Goal: Check status: Check status

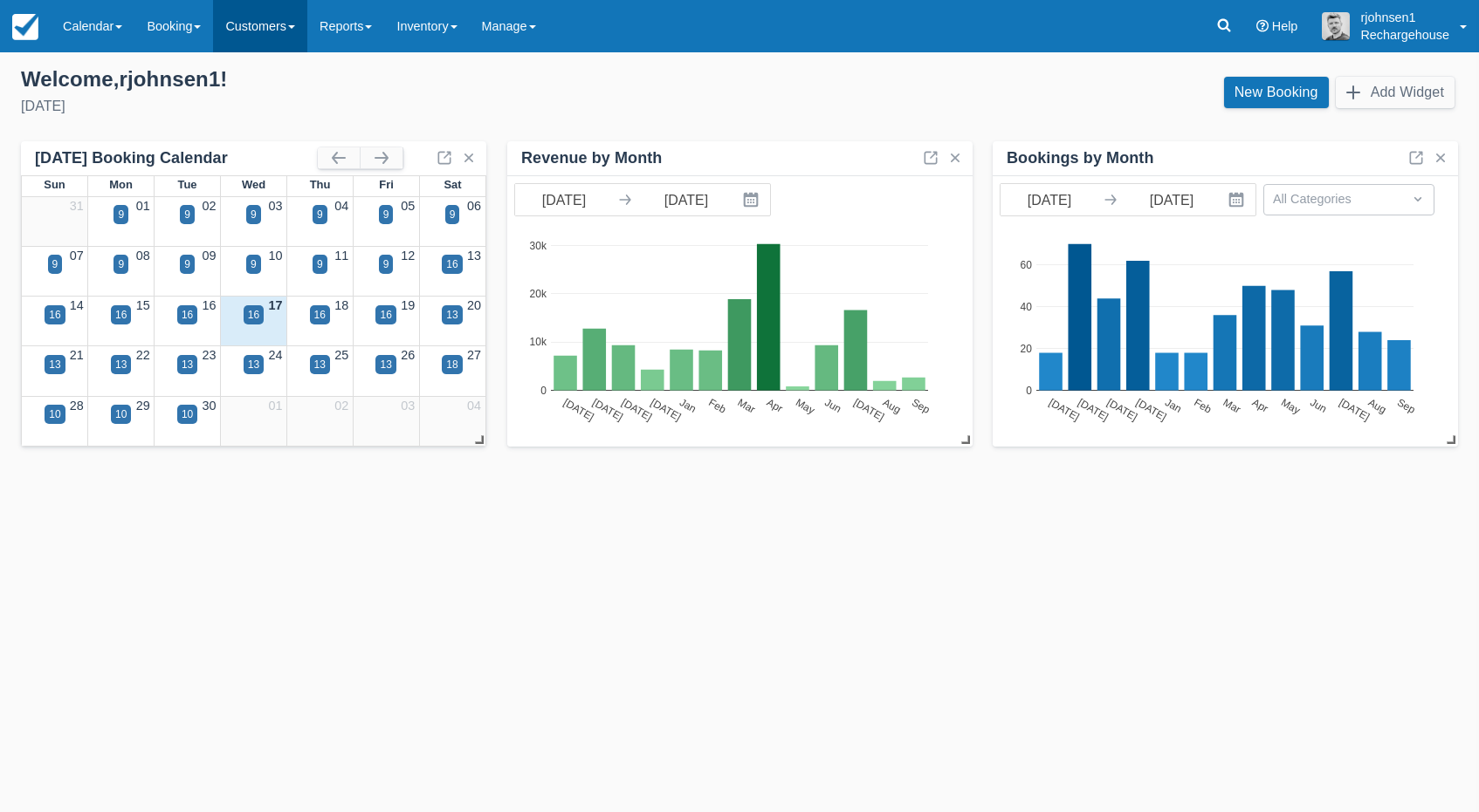
click at [288, 22] on link "Customers" at bounding box center [260, 26] width 94 height 53
click at [293, 112] on link "Directory" at bounding box center [291, 111] width 154 height 37
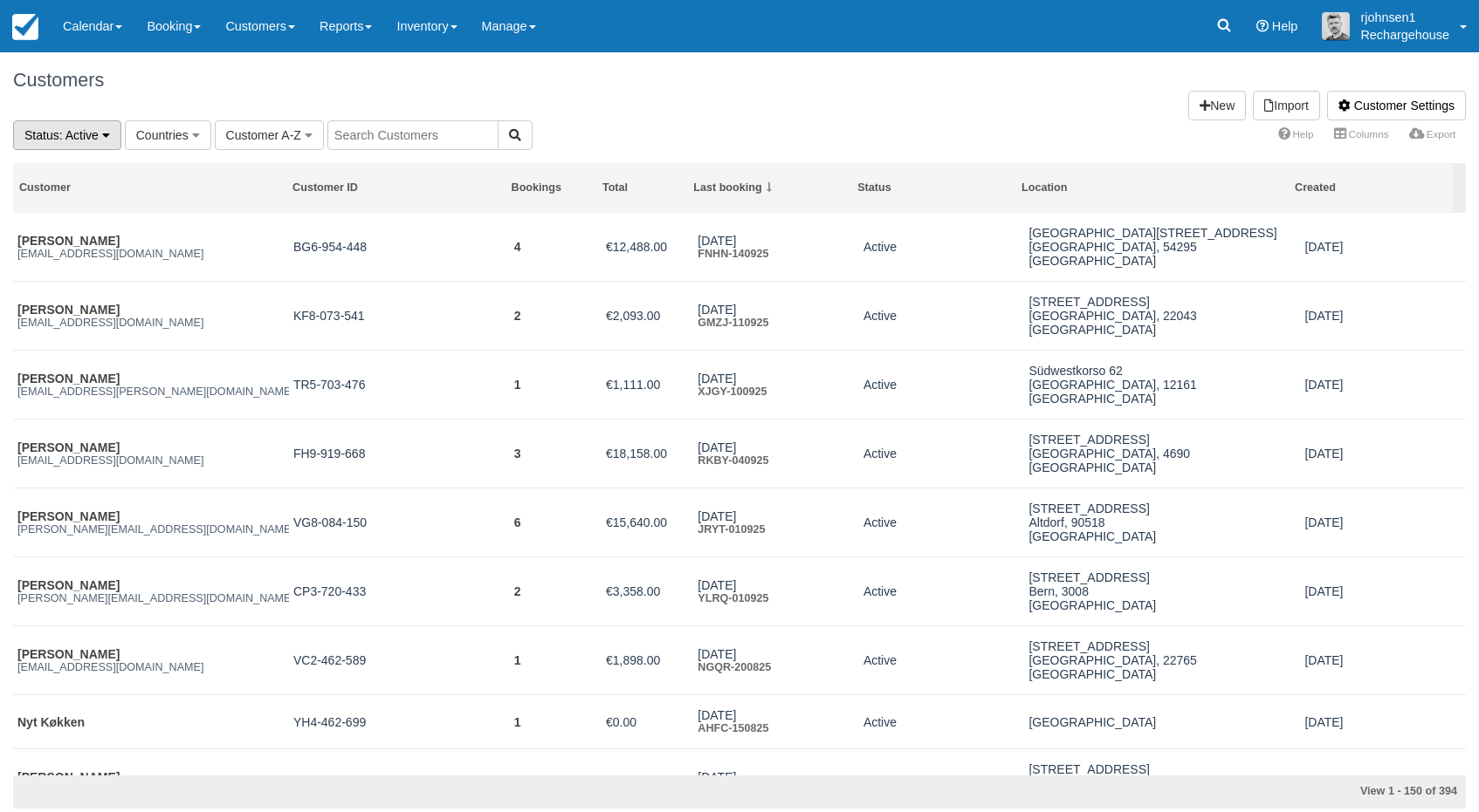
click at [101, 129] on button "Status : Active" at bounding box center [67, 135] width 108 height 30
click at [101, 131] on button "Status : Active" at bounding box center [67, 135] width 108 height 30
click at [194, 135] on icon "button" at bounding box center [196, 135] width 8 height 12
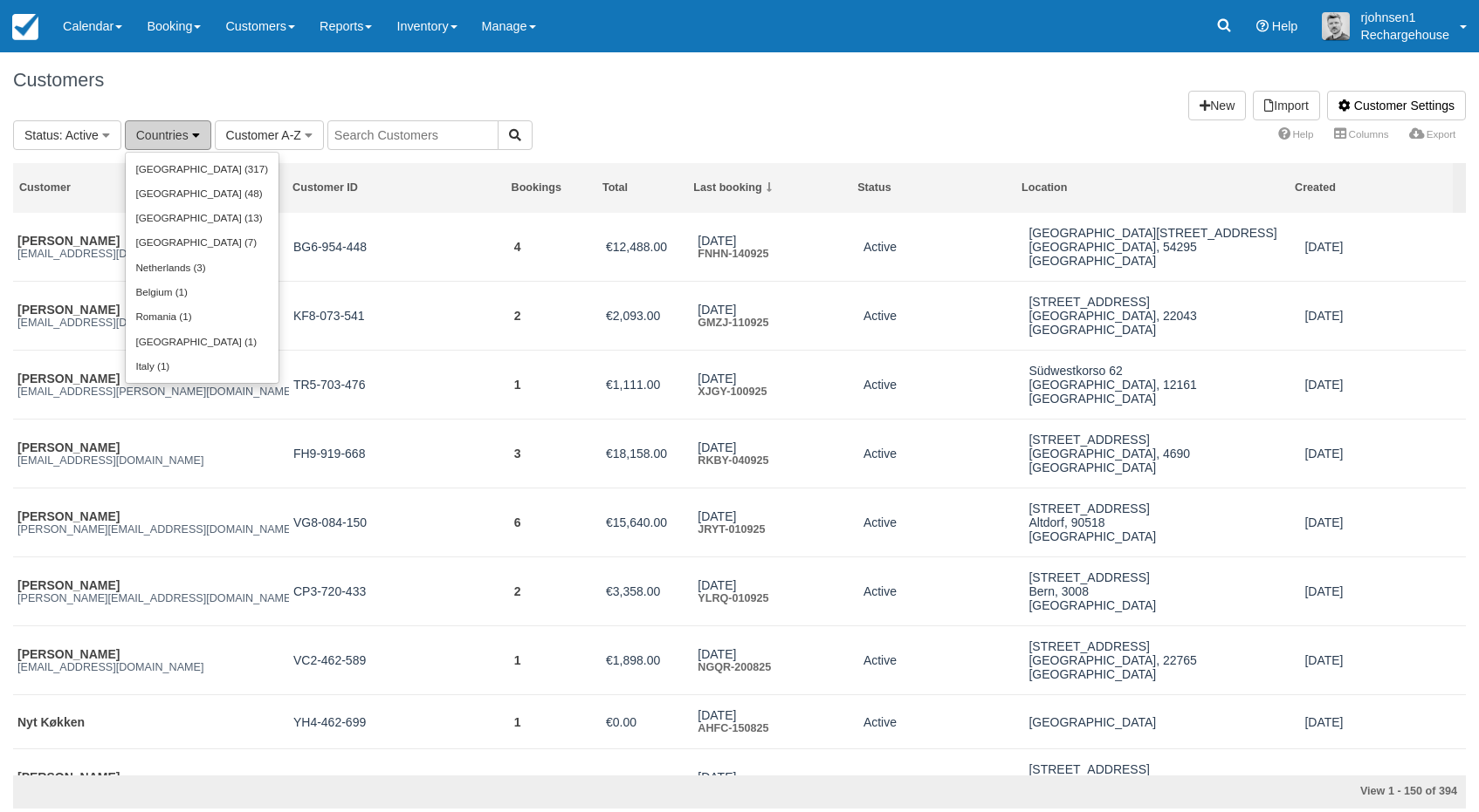
click at [194, 135] on icon "button" at bounding box center [196, 135] width 8 height 12
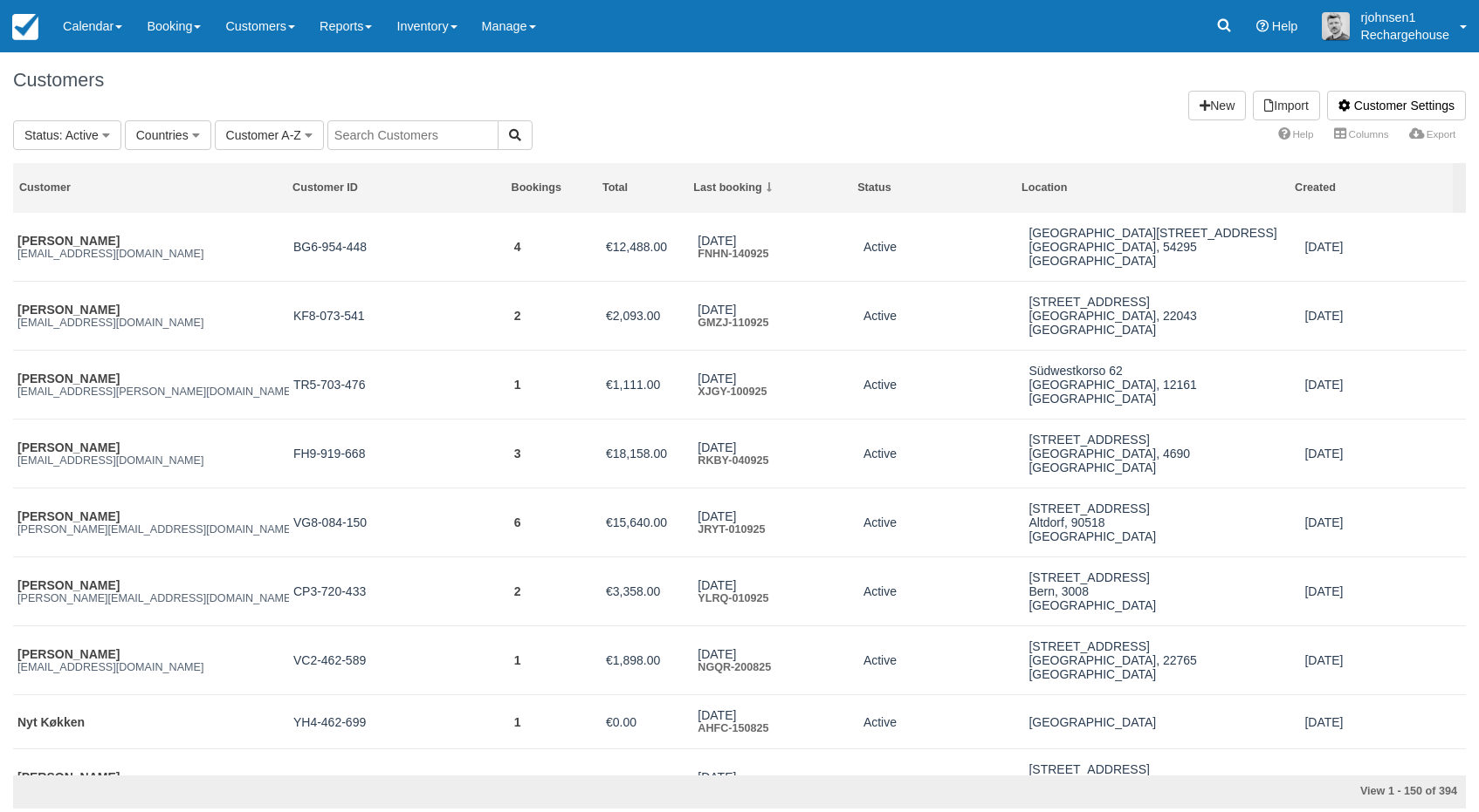
click at [394, 137] on input "text" at bounding box center [413, 135] width 171 height 30
click at [450, 25] on link "Inventory" at bounding box center [426, 26] width 85 height 53
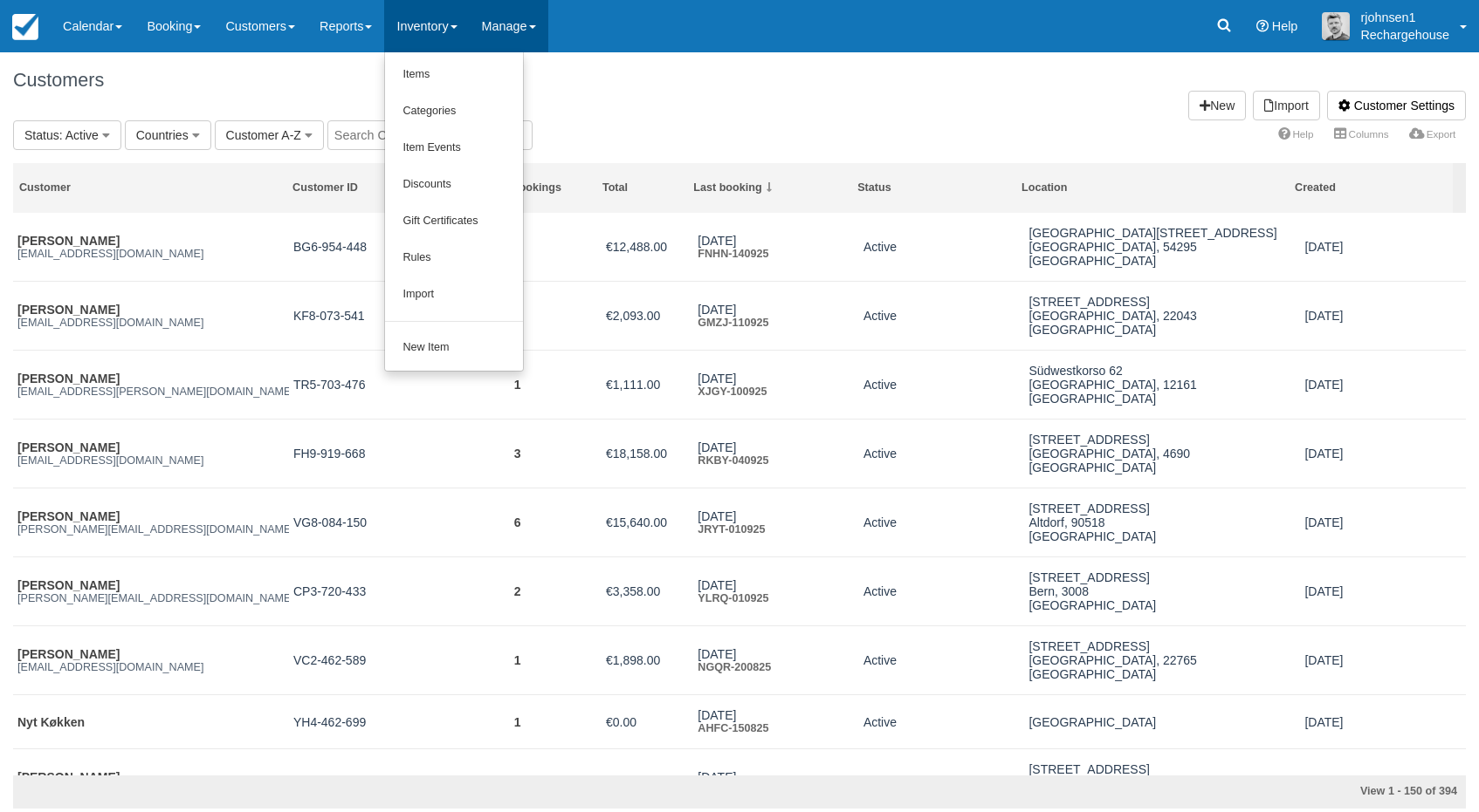
click at [536, 22] on link "Manage" at bounding box center [508, 26] width 78 height 53
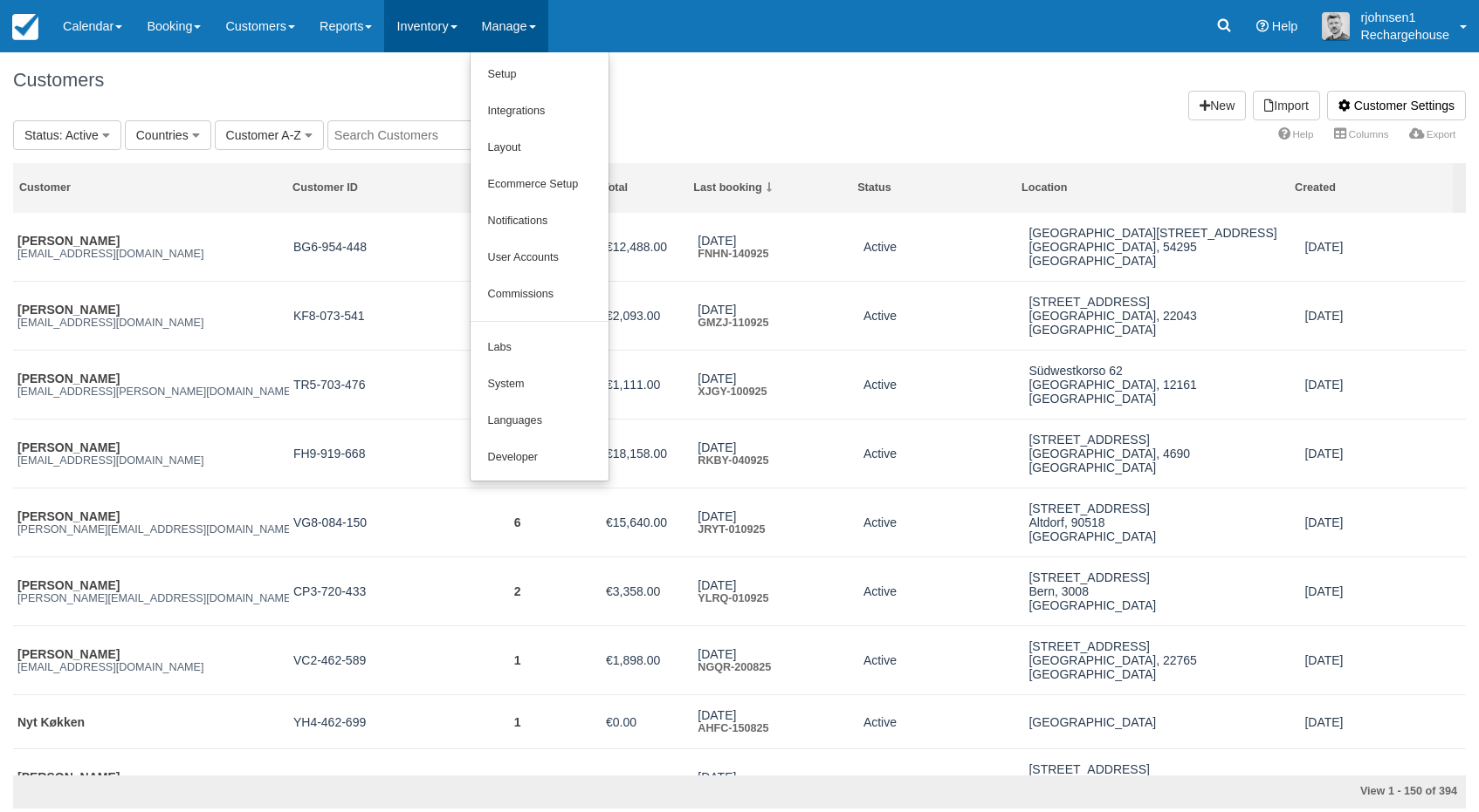
click at [455, 18] on link "Inventory" at bounding box center [426, 26] width 85 height 53
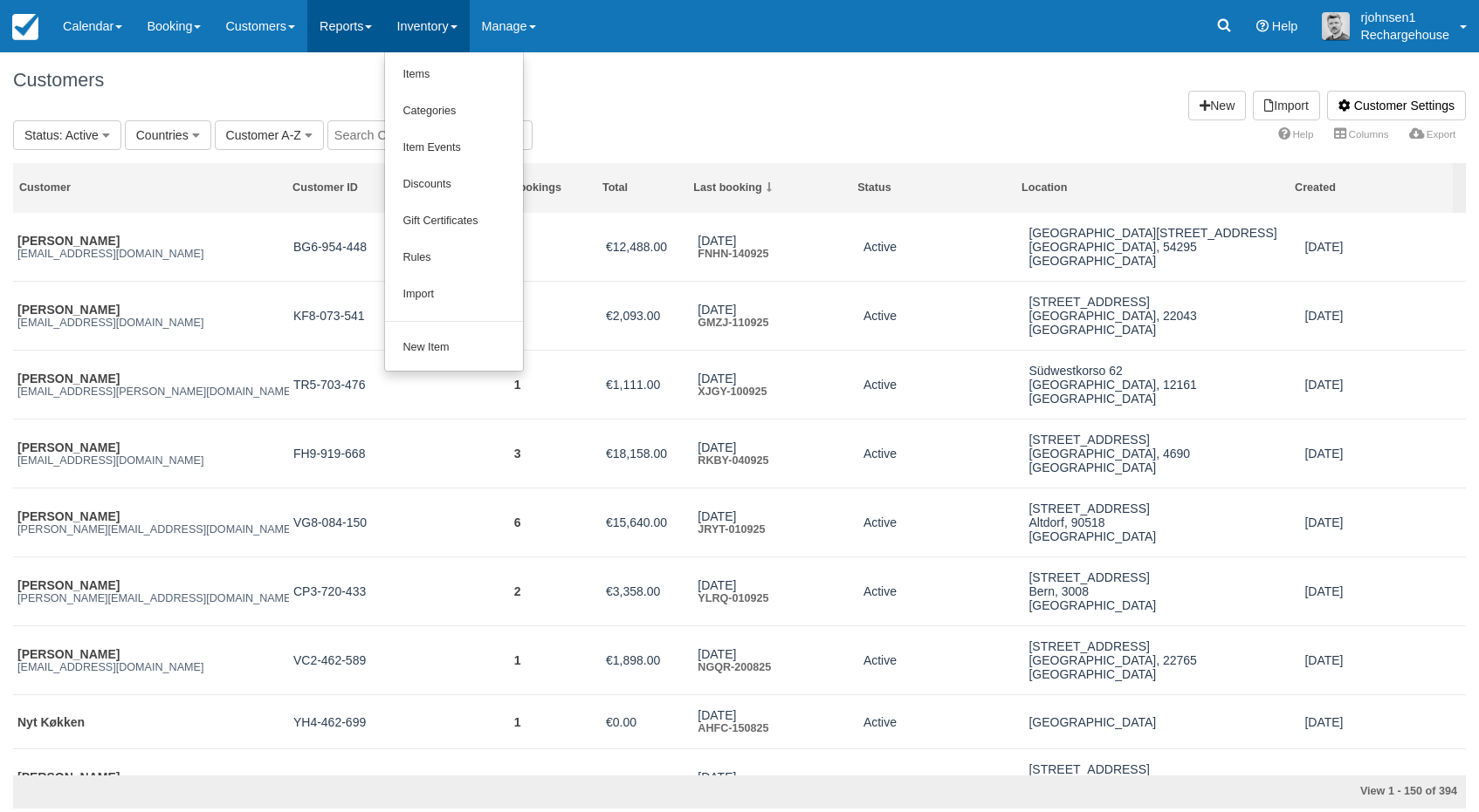
click at [378, 30] on link "Reports" at bounding box center [346, 26] width 77 height 53
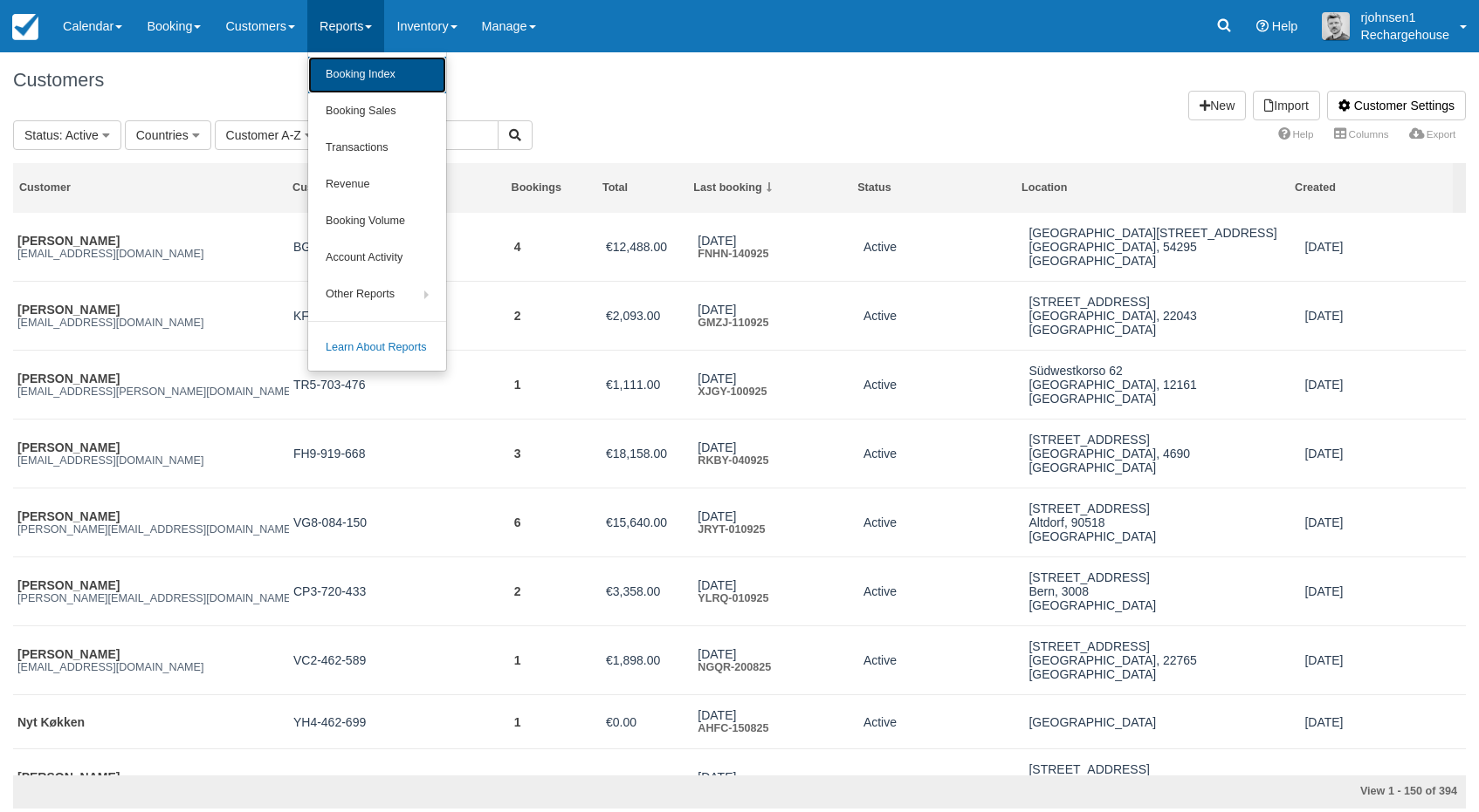
click at [375, 82] on link "Booking Index" at bounding box center [377, 74] width 138 height 37
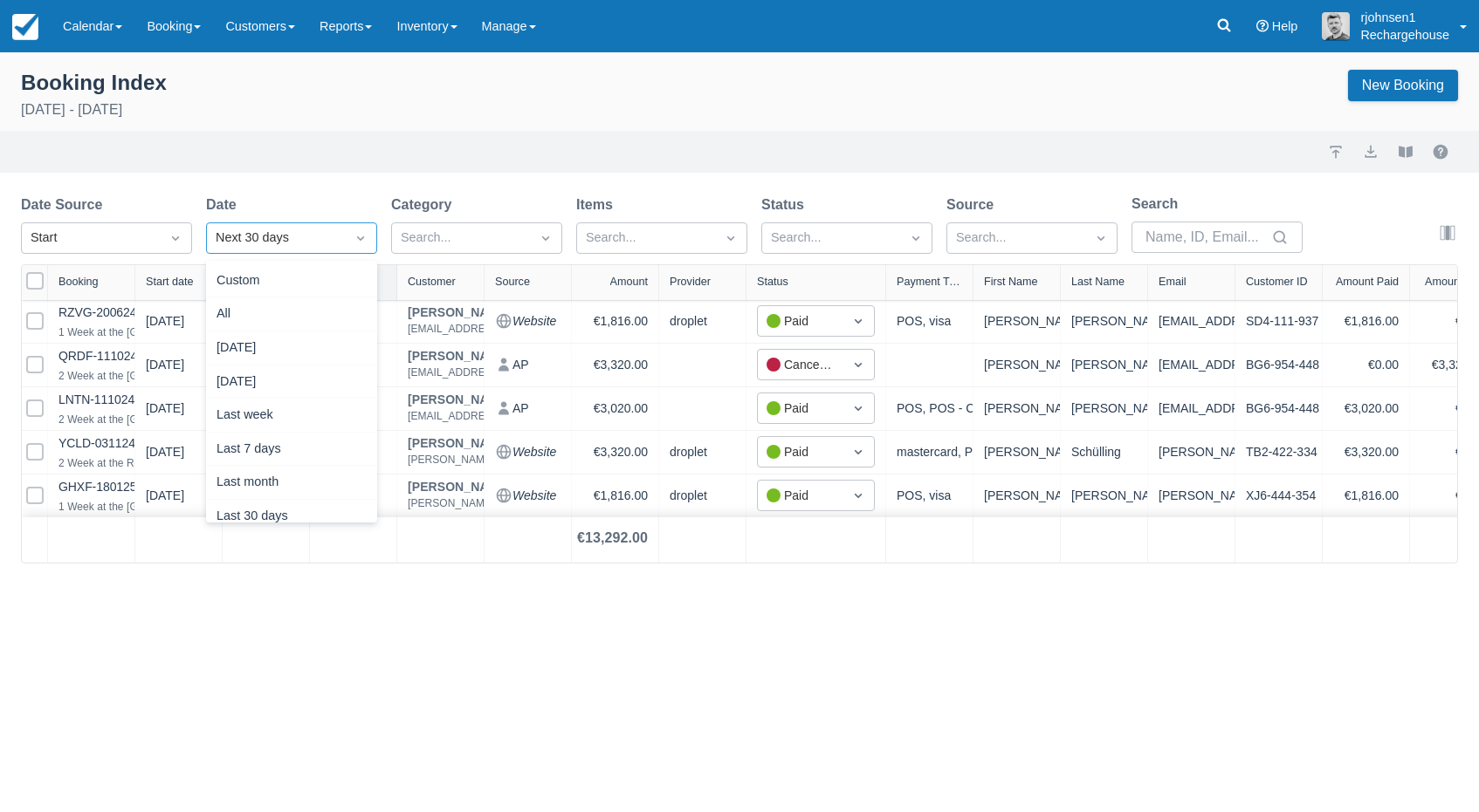
click at [305, 236] on div "Next 30 days" at bounding box center [276, 238] width 121 height 19
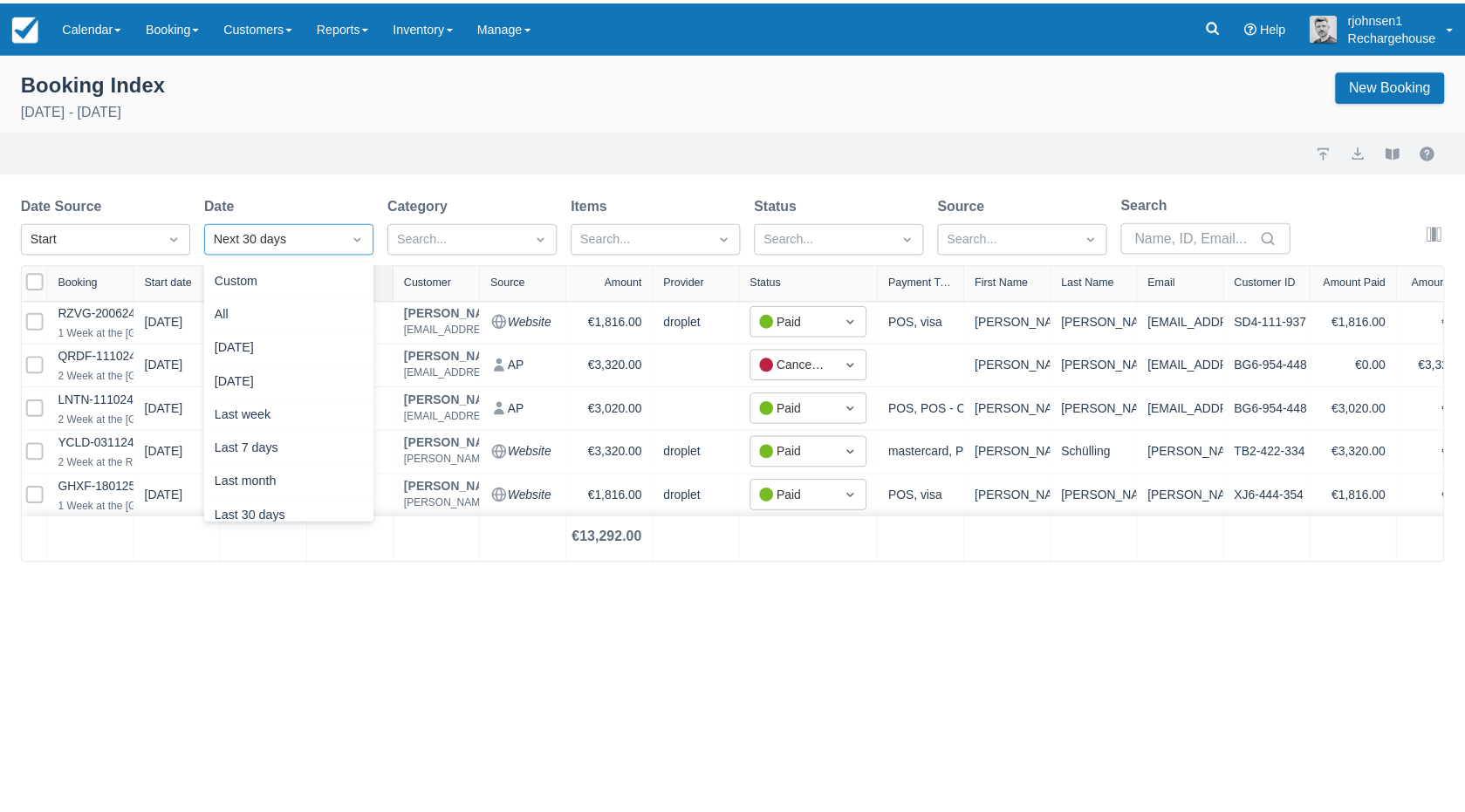
scroll to position [224, 0]
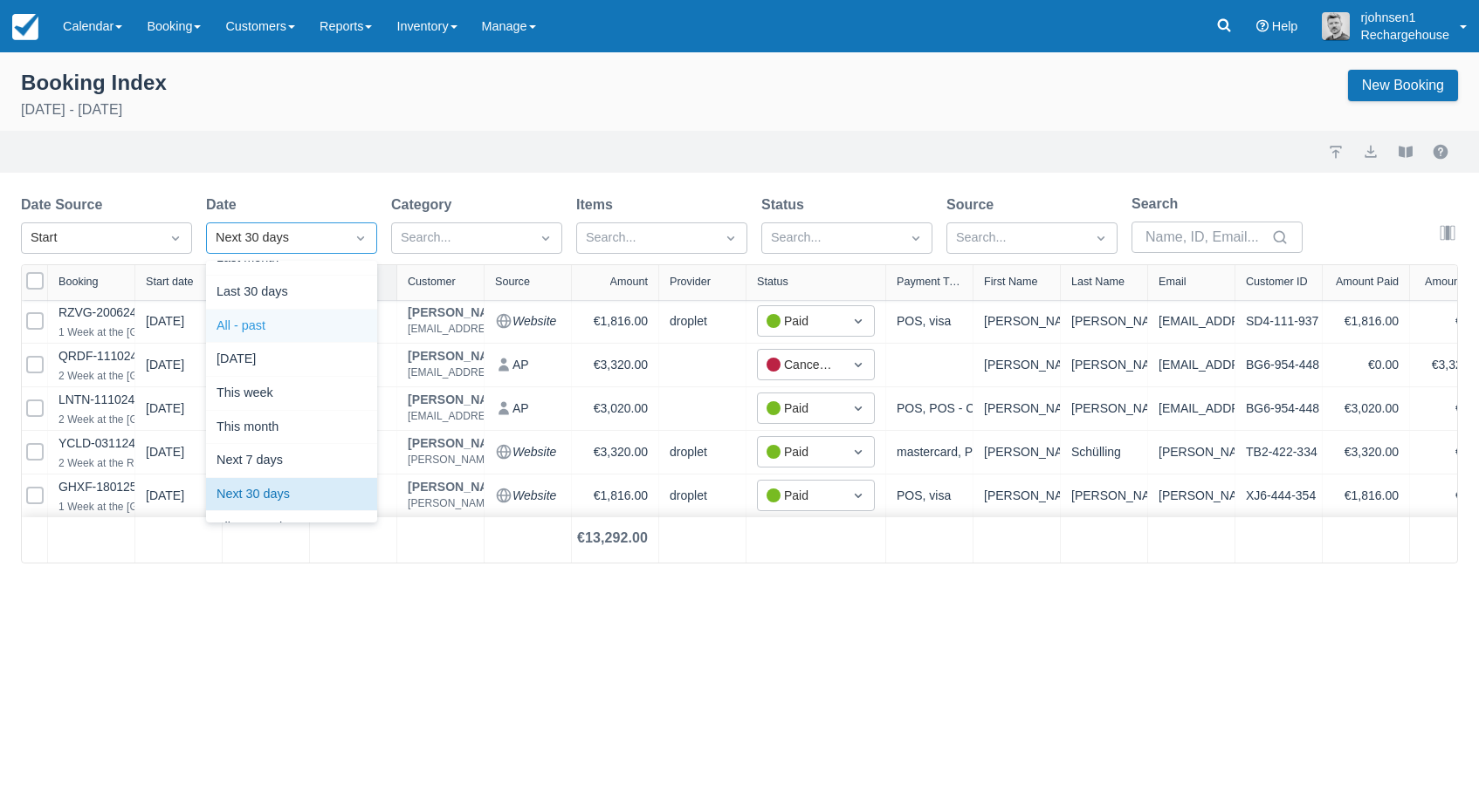
click at [297, 326] on div "All - past" at bounding box center [292, 326] width 171 height 34
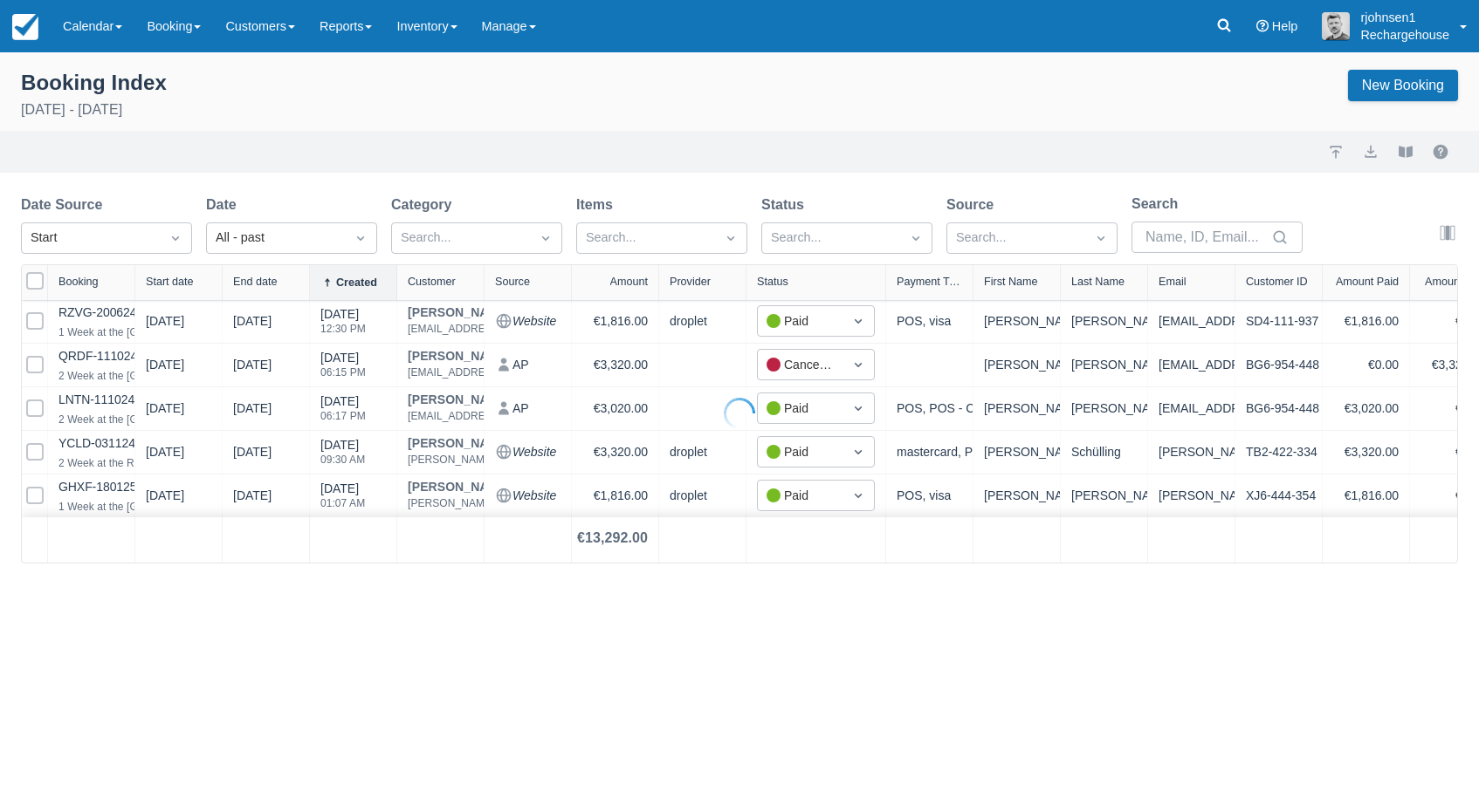
select select "25"
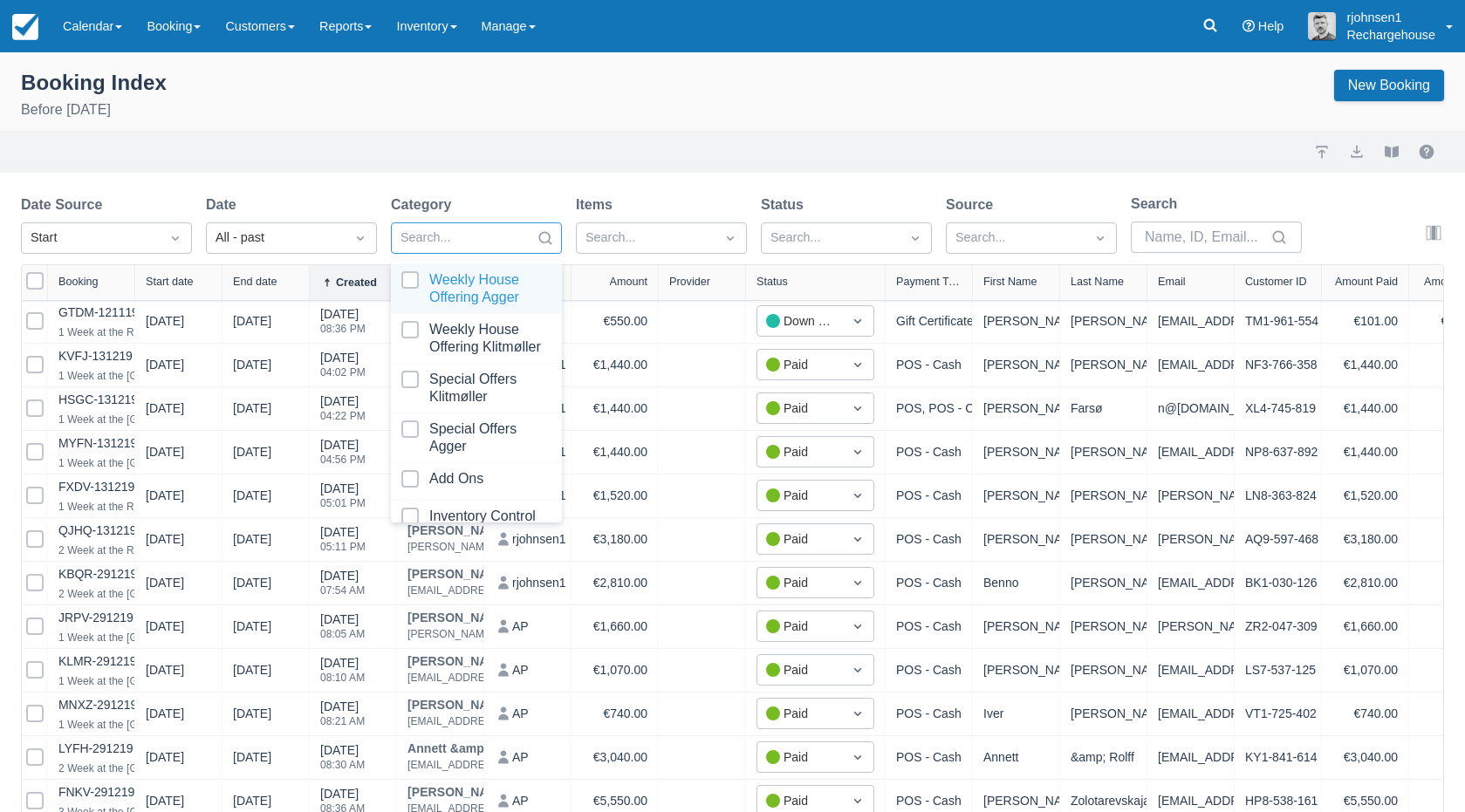
click at [461, 238] on div at bounding box center [461, 238] width 120 height 23
click at [656, 229] on div at bounding box center [645, 238] width 120 height 23
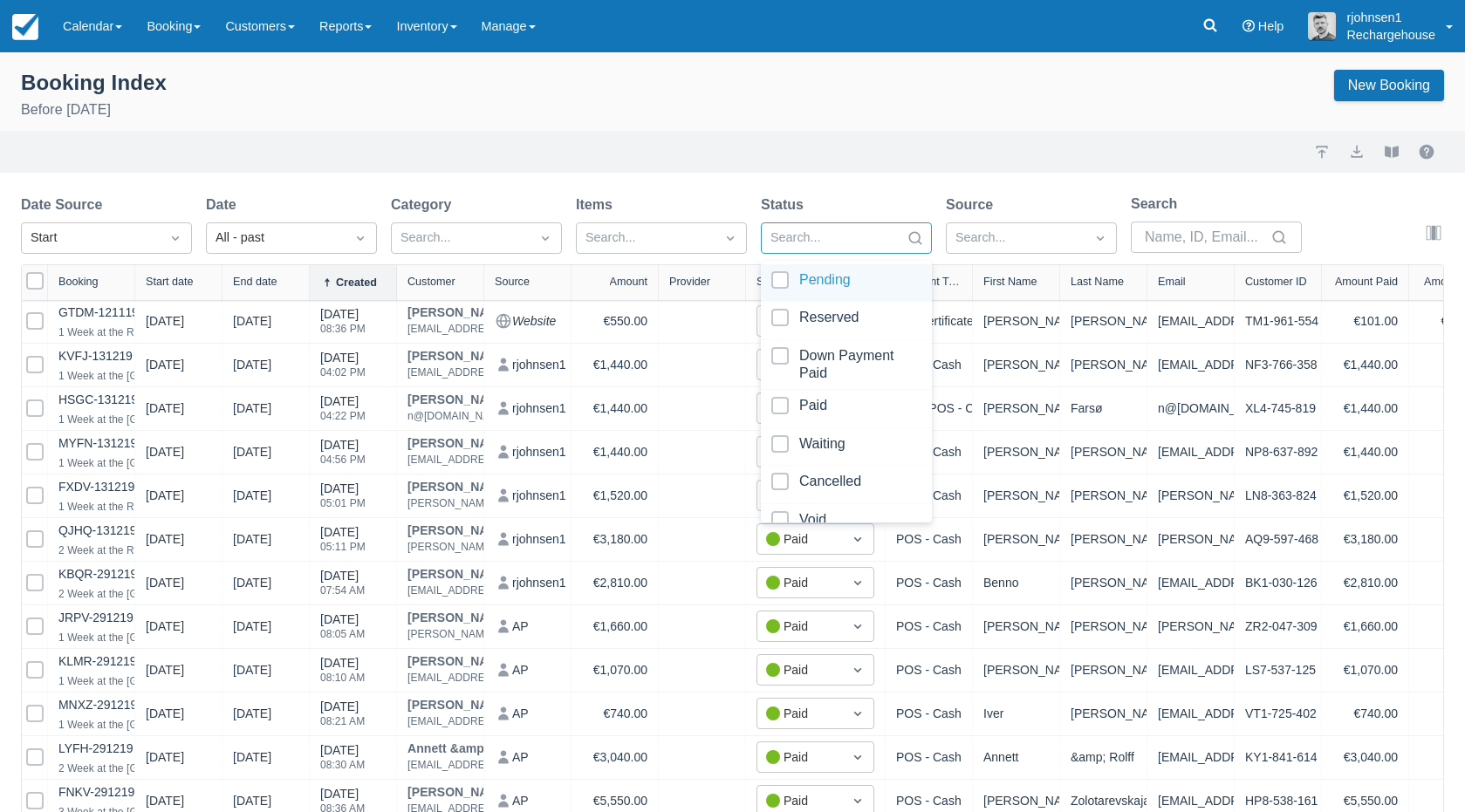
click at [857, 235] on div at bounding box center [831, 238] width 120 height 23
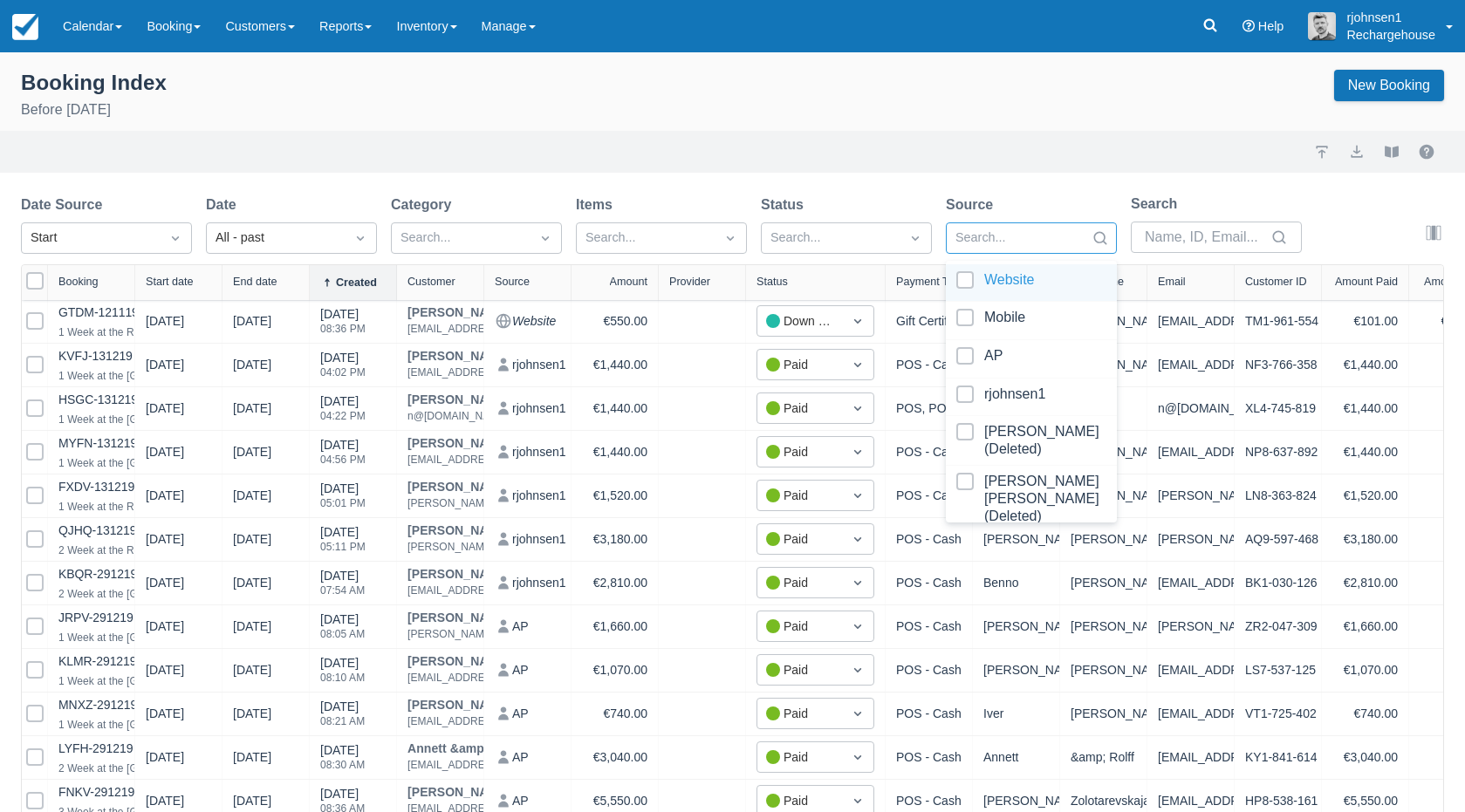
click at [985, 240] on div at bounding box center [1015, 238] width 120 height 23
click at [1160, 246] on input "Search" at bounding box center [1206, 237] width 122 height 31
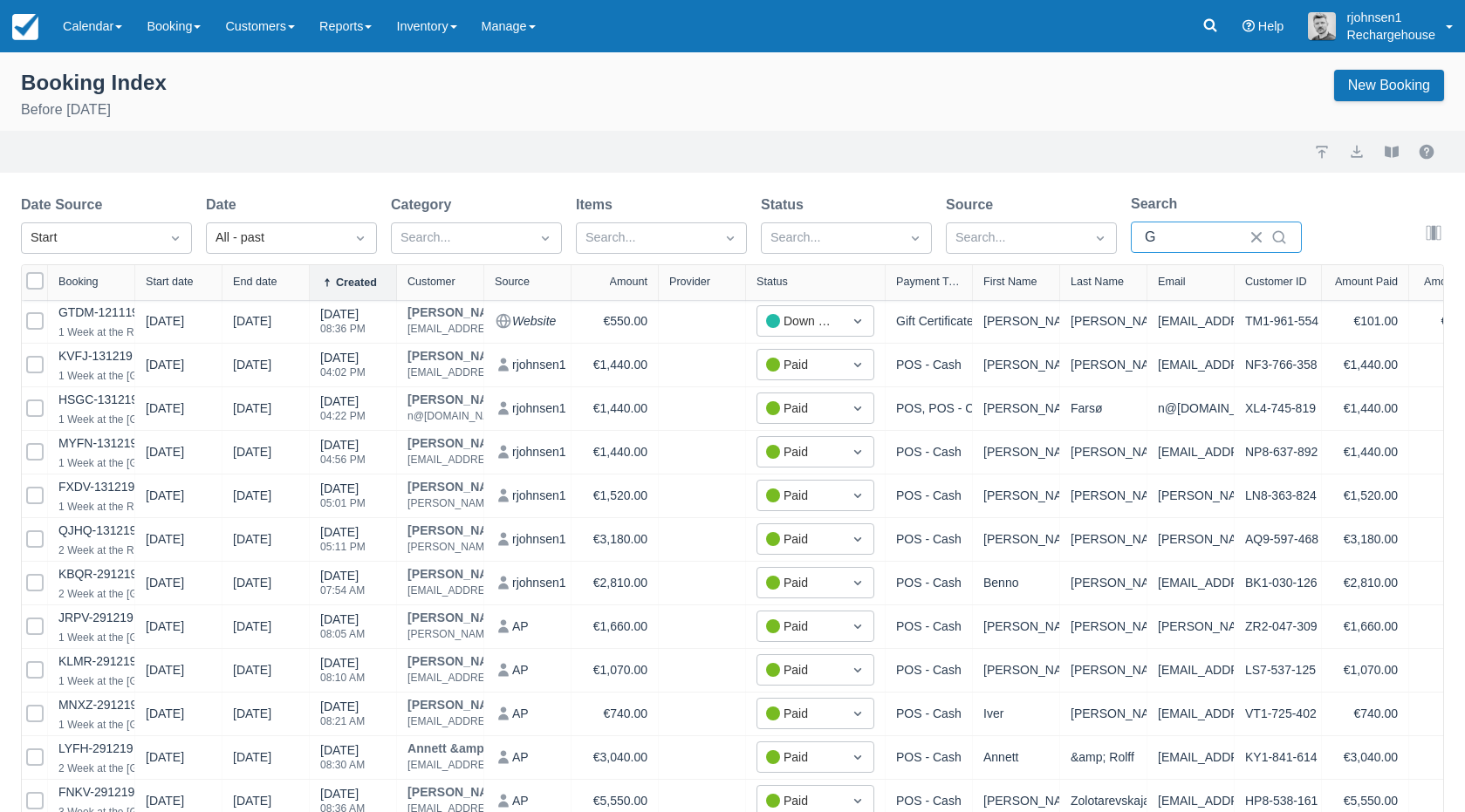
type input "GM"
select select "25"
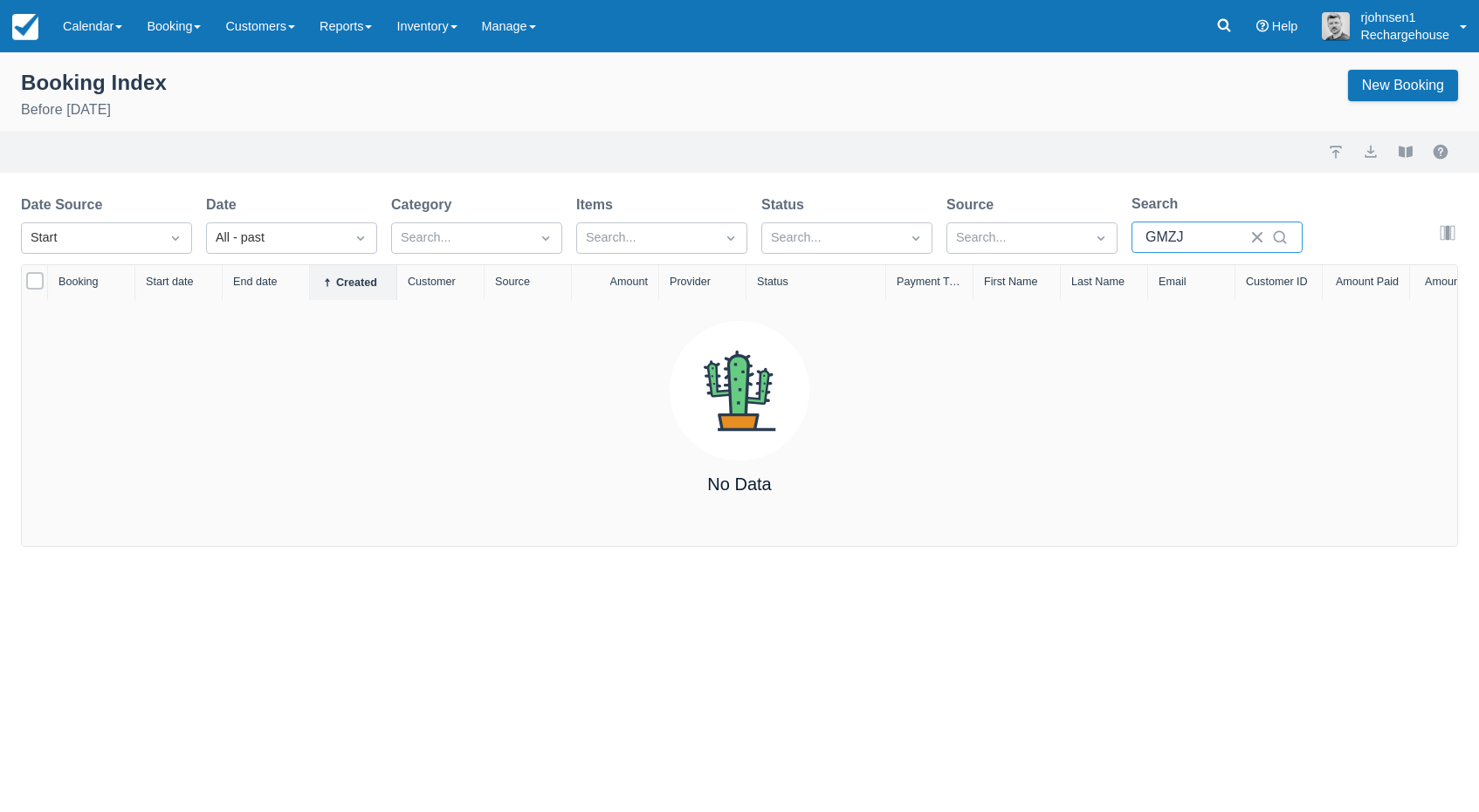
click at [1193, 235] on input "GMZJ" at bounding box center [1193, 237] width 94 height 31
type input "G"
select select "25"
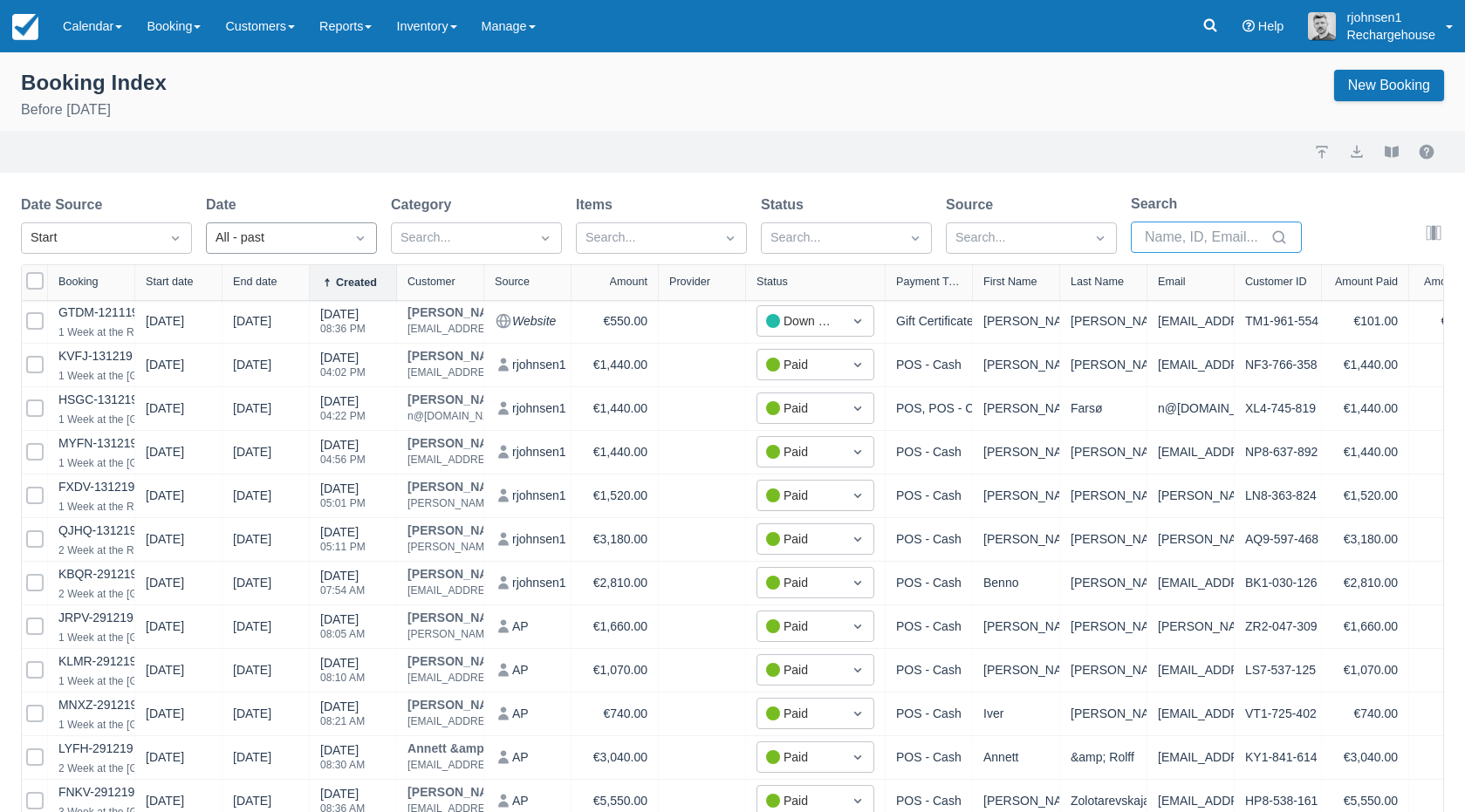
click at [360, 242] on icon "Dropdown icon" at bounding box center [360, 238] width 18 height 18
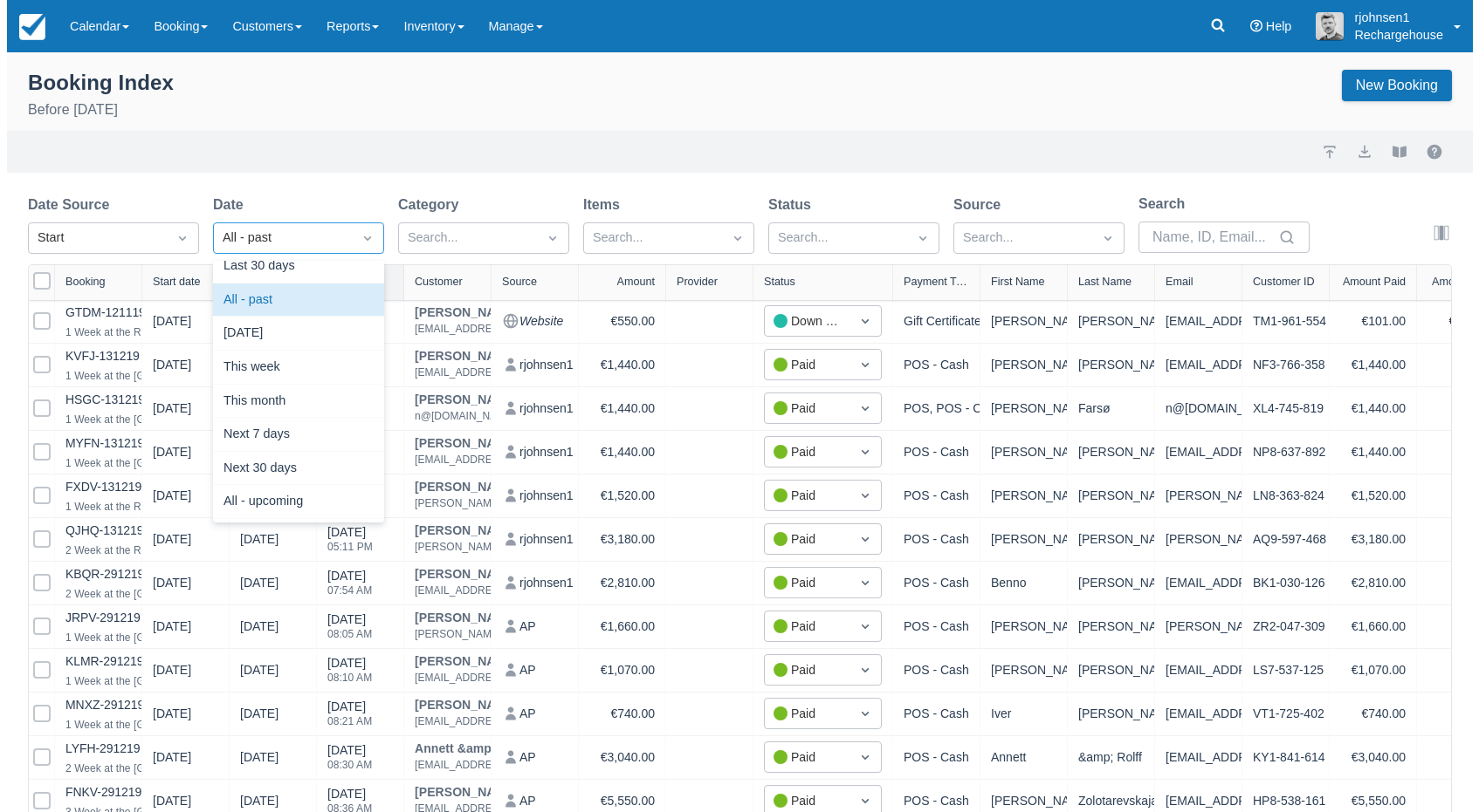
scroll to position [250, 0]
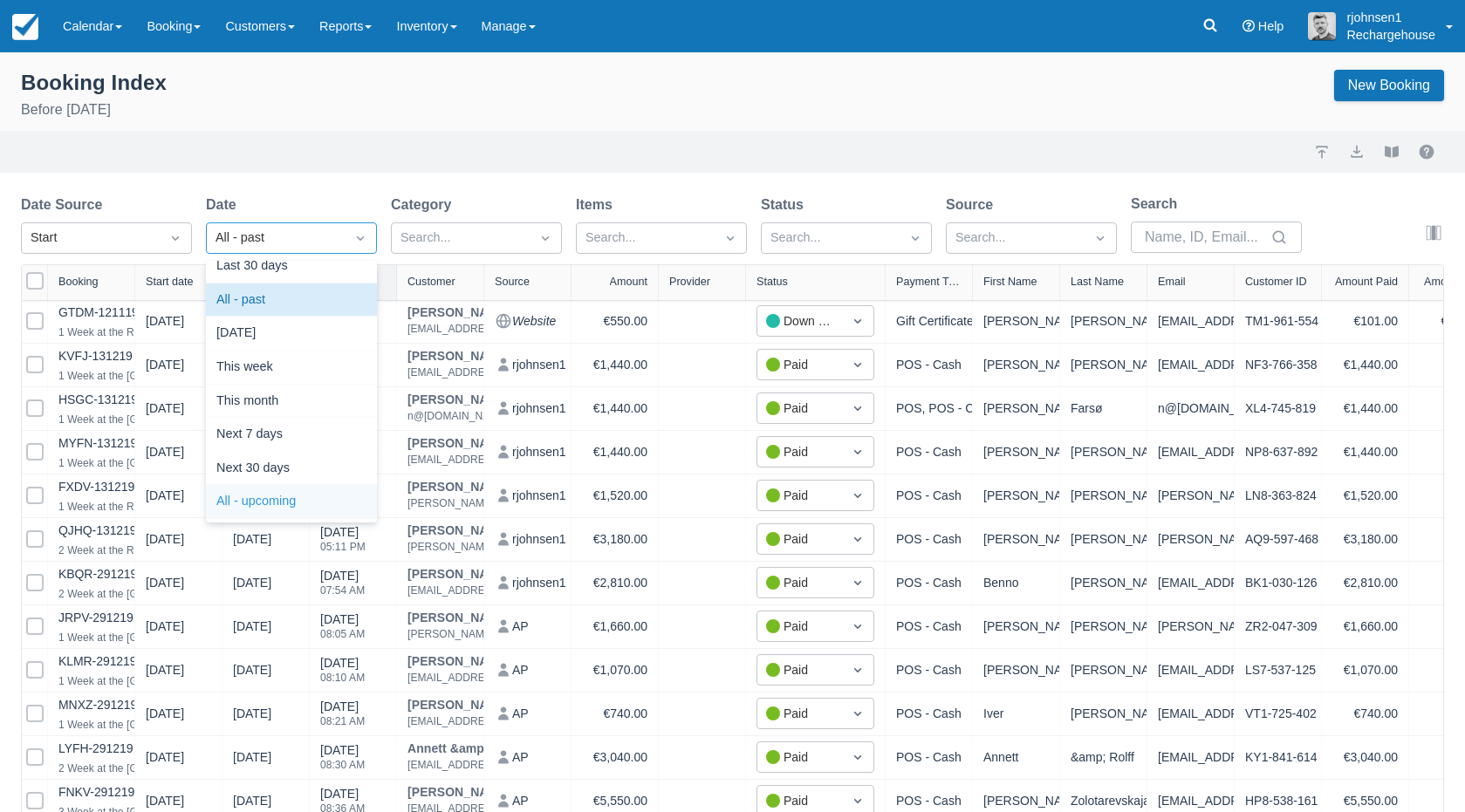
click at [309, 498] on div "All - upcoming" at bounding box center [292, 502] width 171 height 34
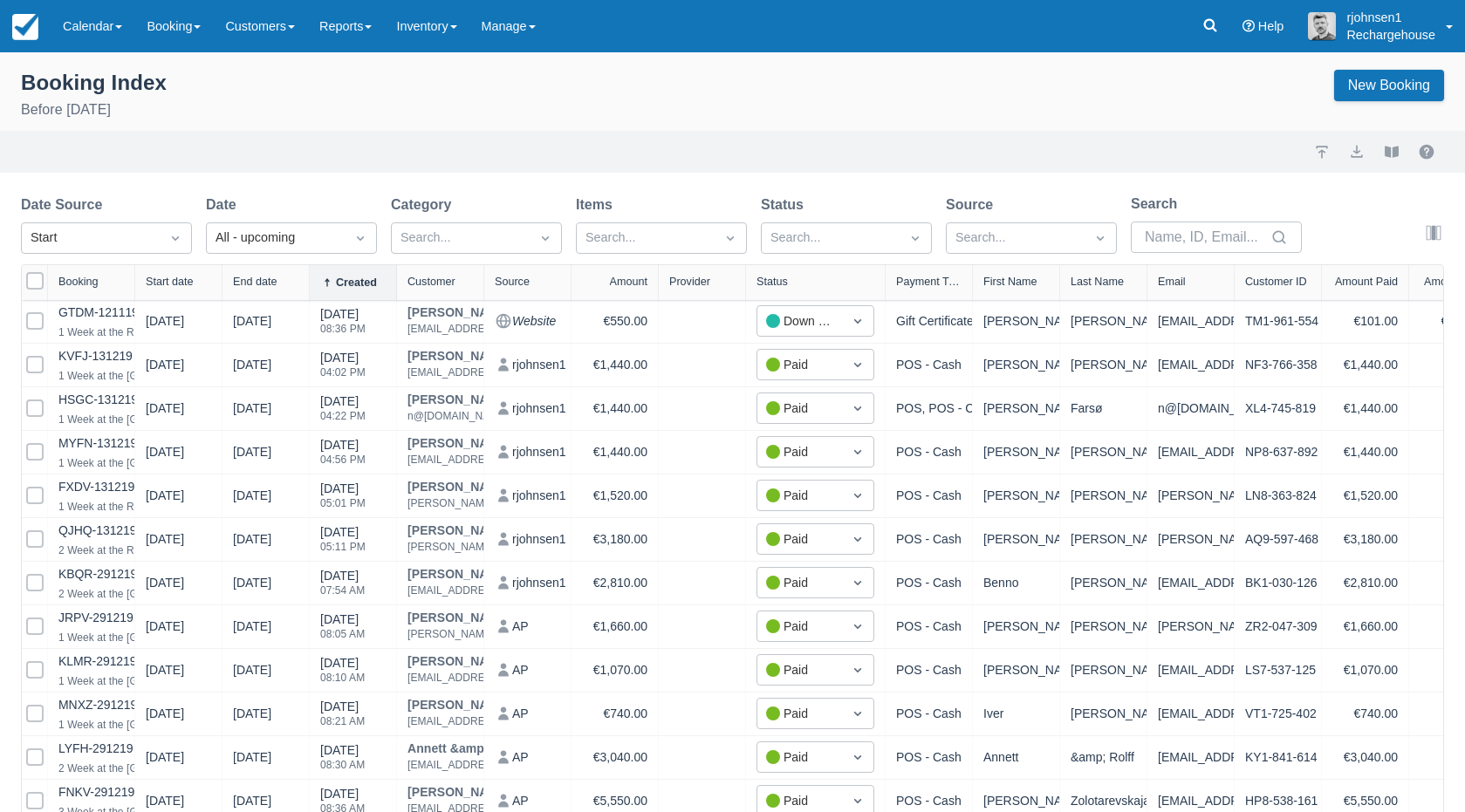
select select "25"
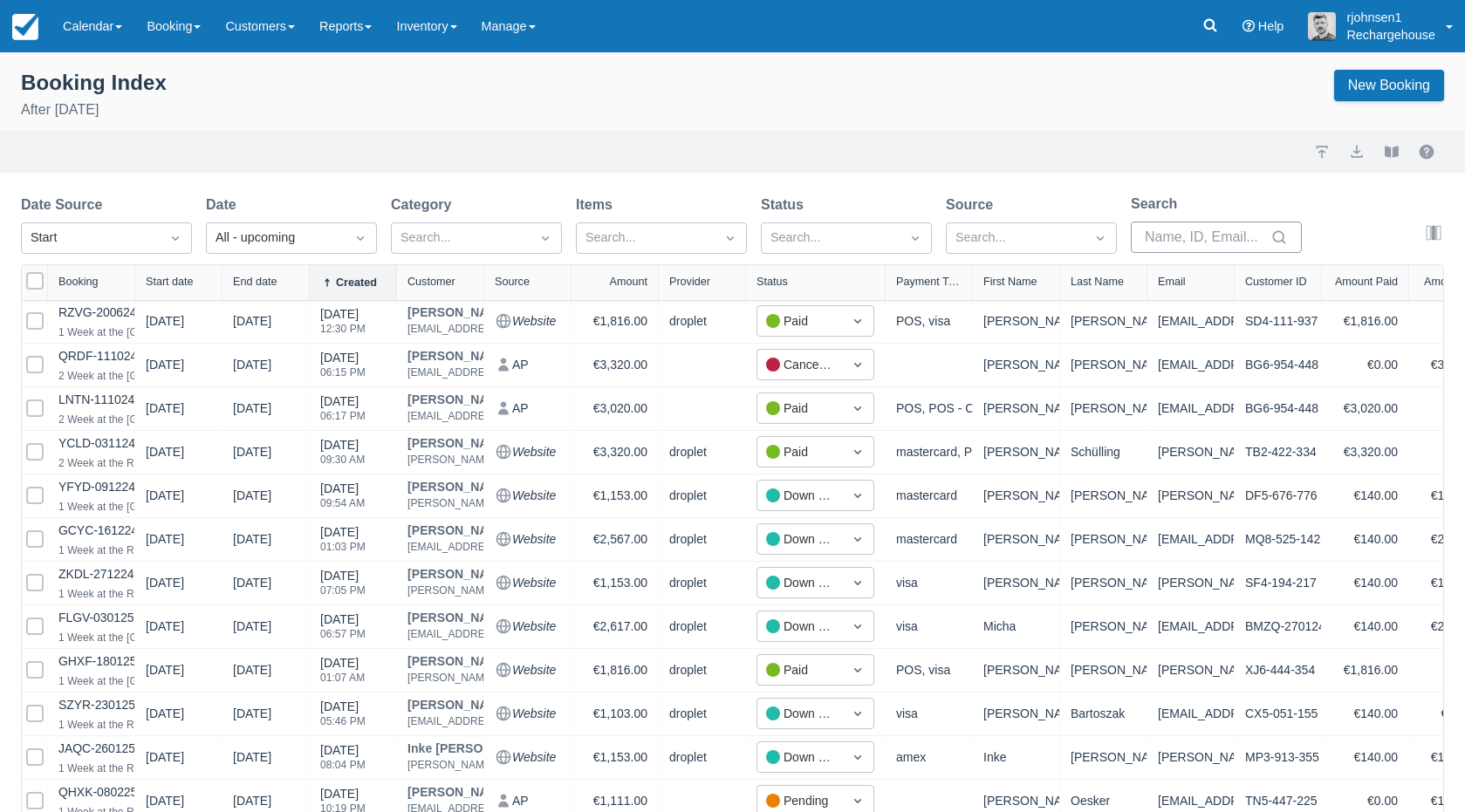
click at [1167, 237] on input "Search" at bounding box center [1206, 237] width 122 height 31
type input "G"
select select "25"
type input "GM"
select select "25"
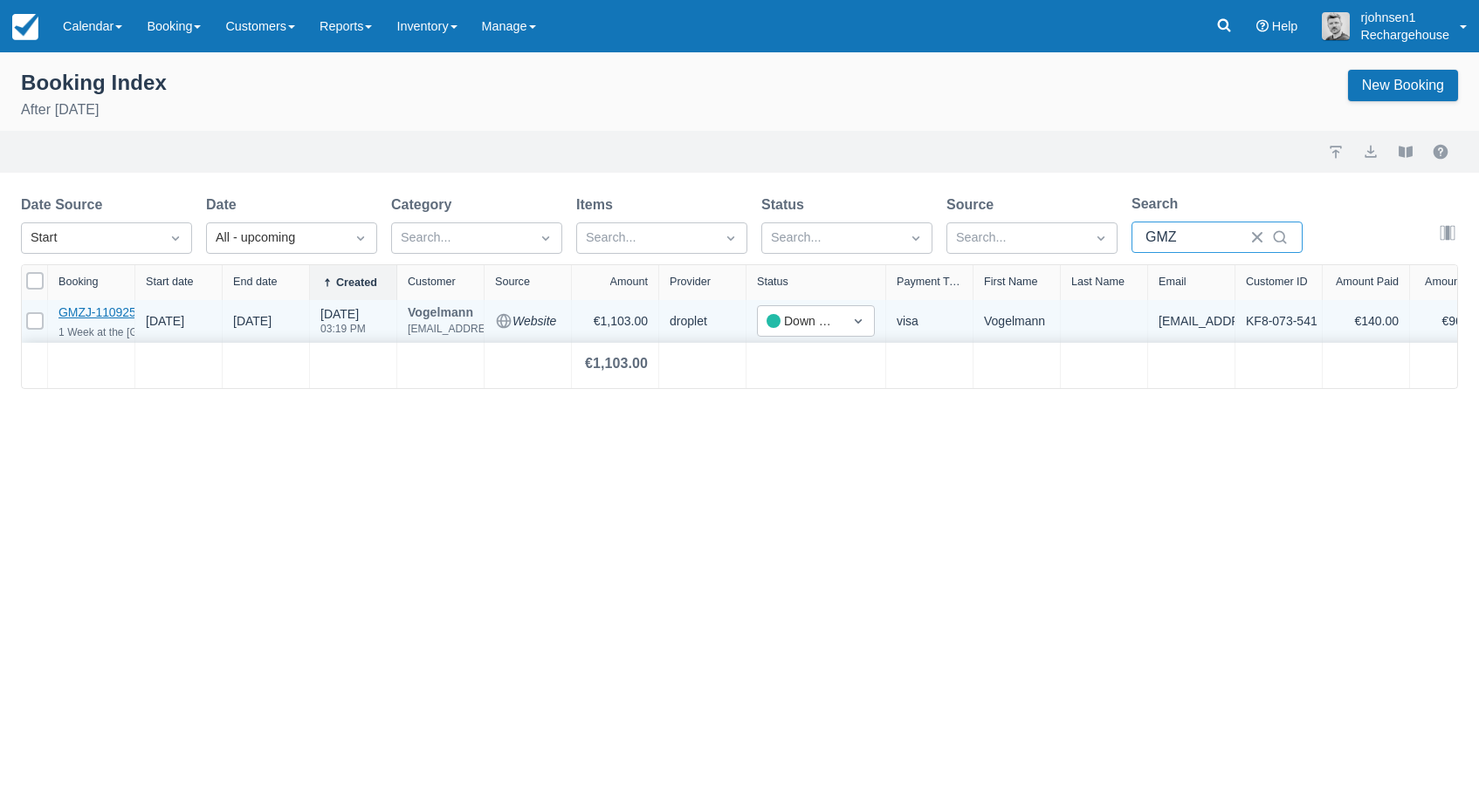
type input "GMZ"
click at [114, 317] on link "GMZJ-110925" at bounding box center [97, 312] width 78 height 14
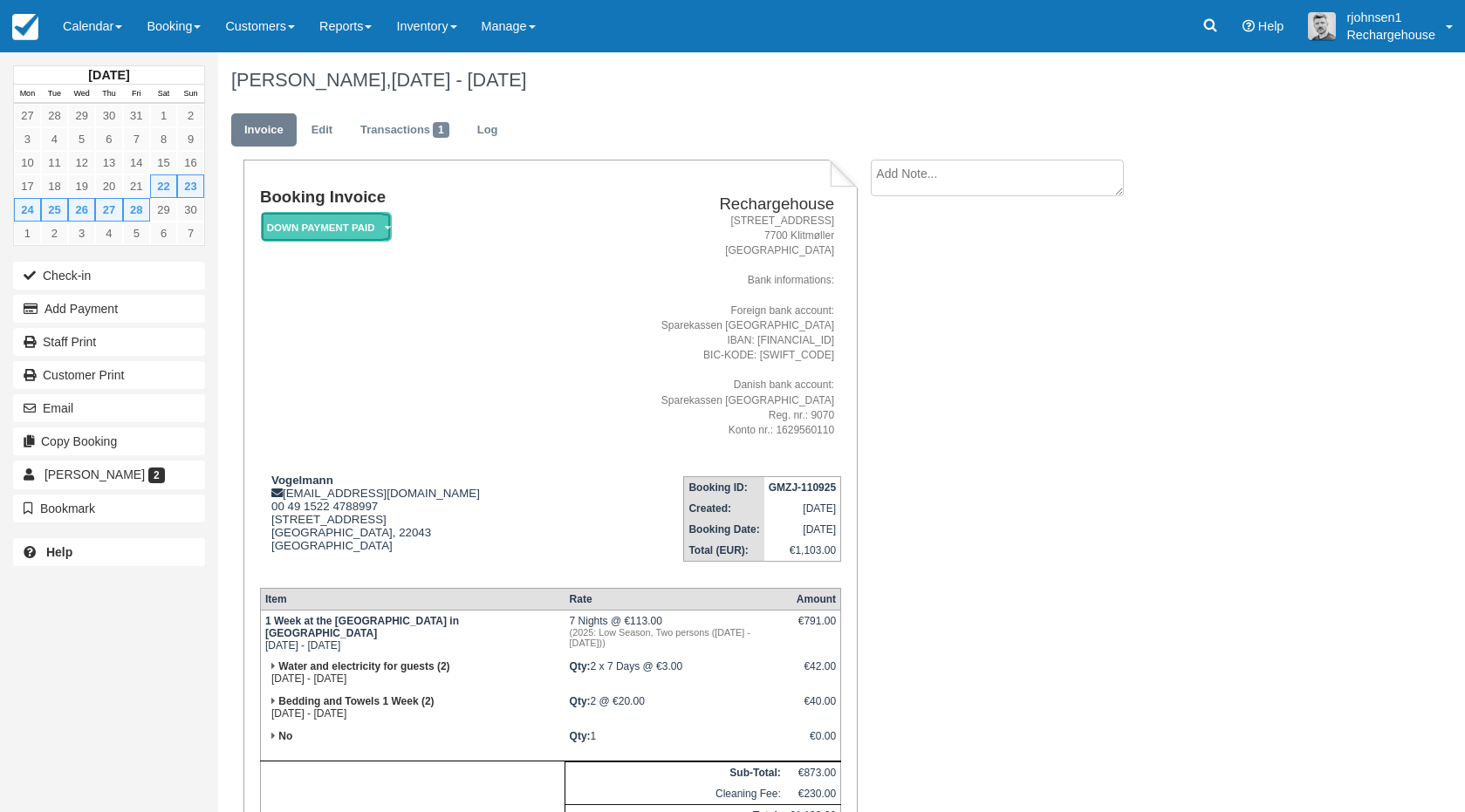
click at [371, 228] on em "Down Payment Paid" at bounding box center [326, 227] width 131 height 30
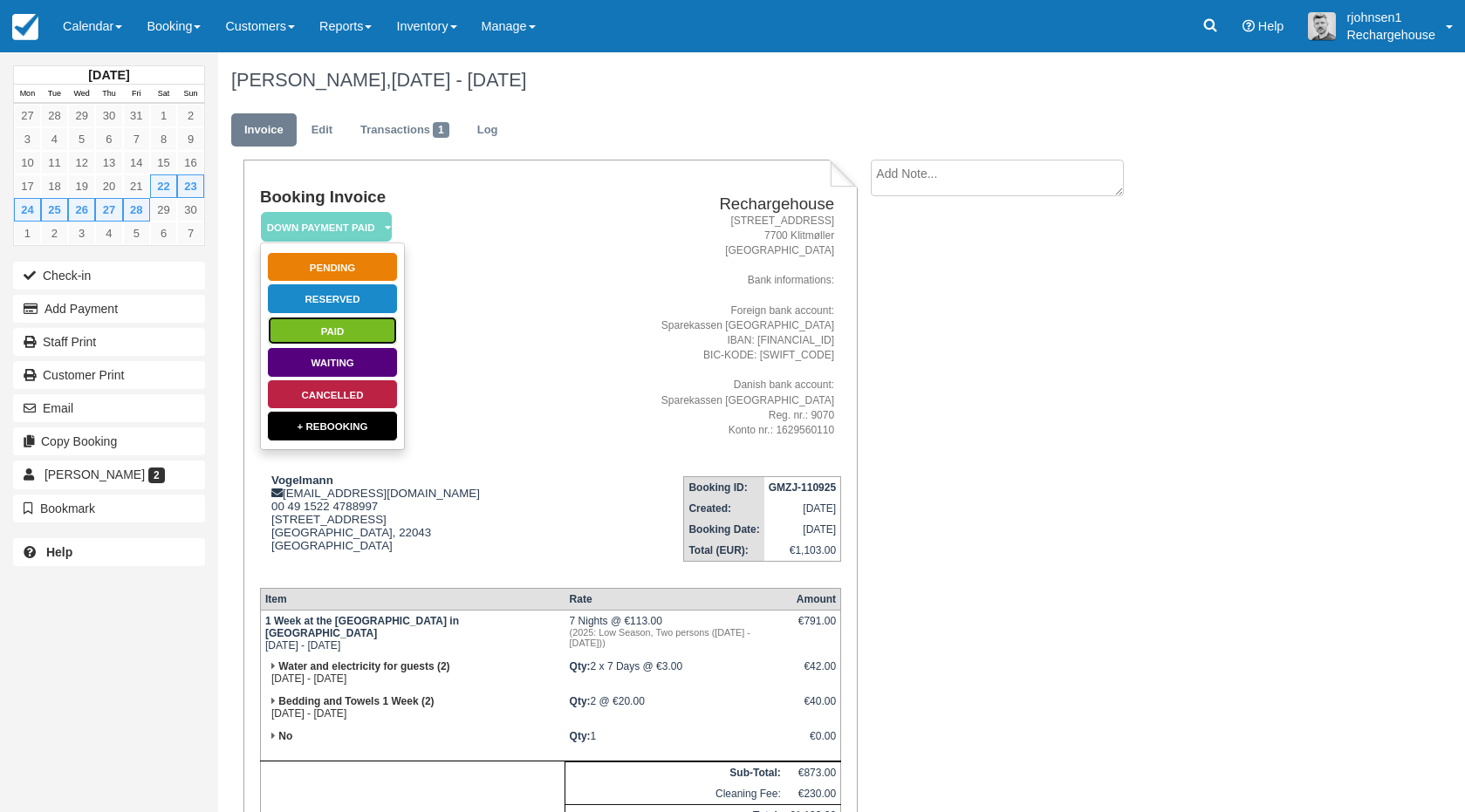
click at [359, 335] on link "Paid" at bounding box center [332, 331] width 131 height 30
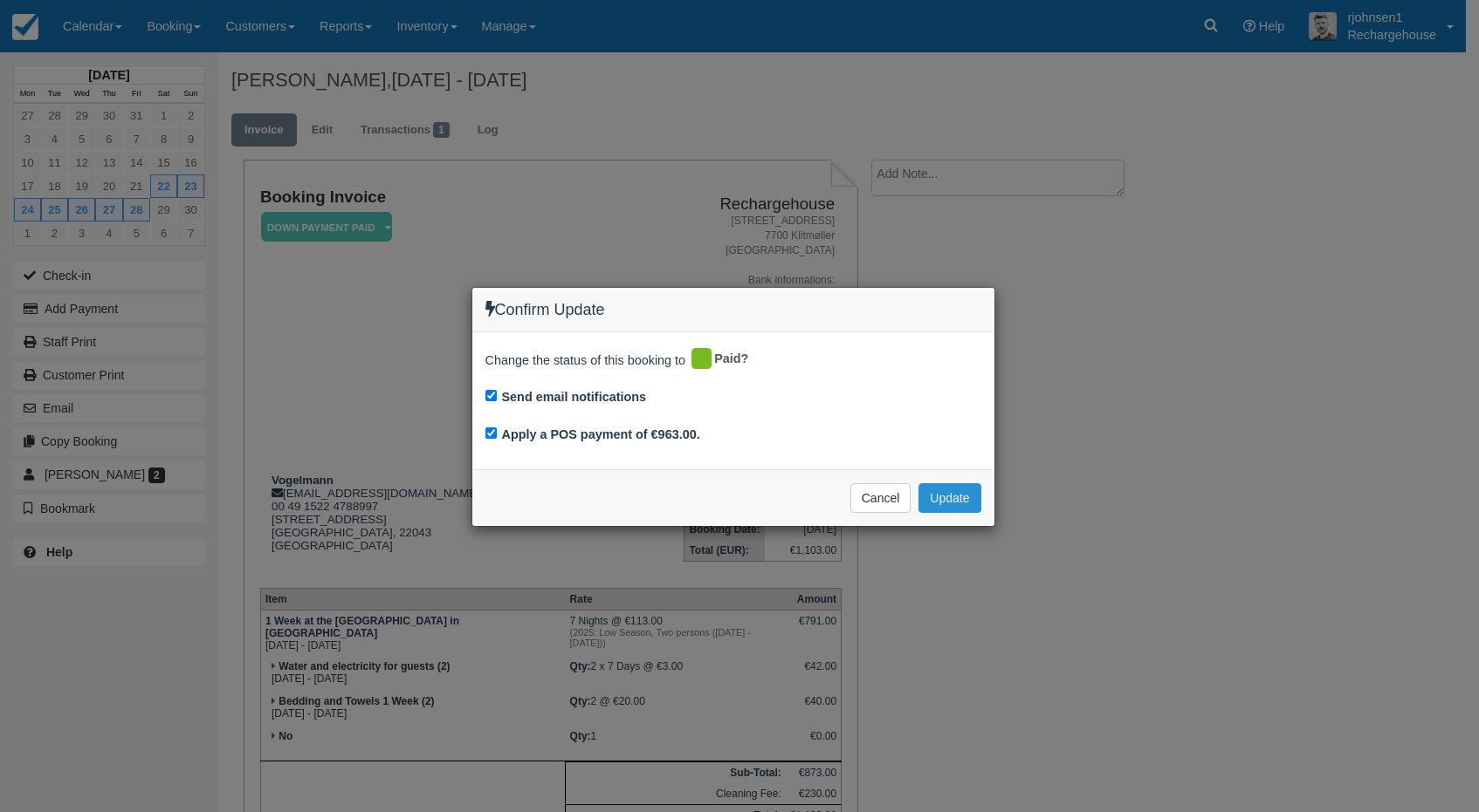
click at [953, 495] on button "Update" at bounding box center [949, 499] width 62 height 30
